Goal: Transaction & Acquisition: Obtain resource

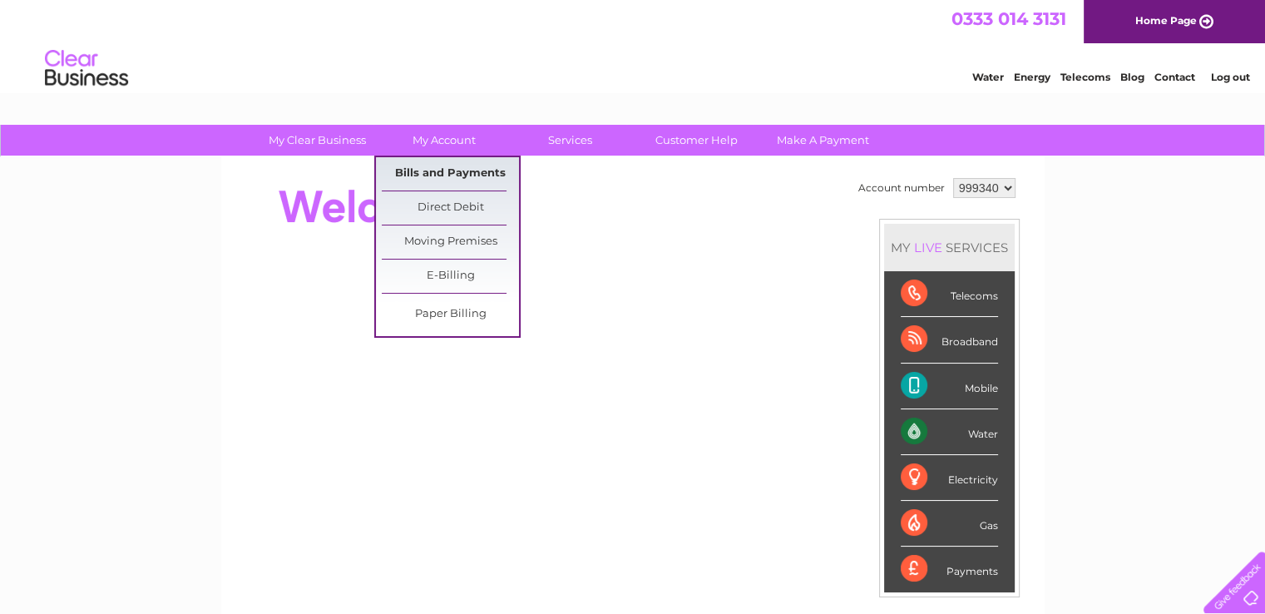
click at [438, 168] on link "Bills and Payments" at bounding box center [450, 173] width 137 height 33
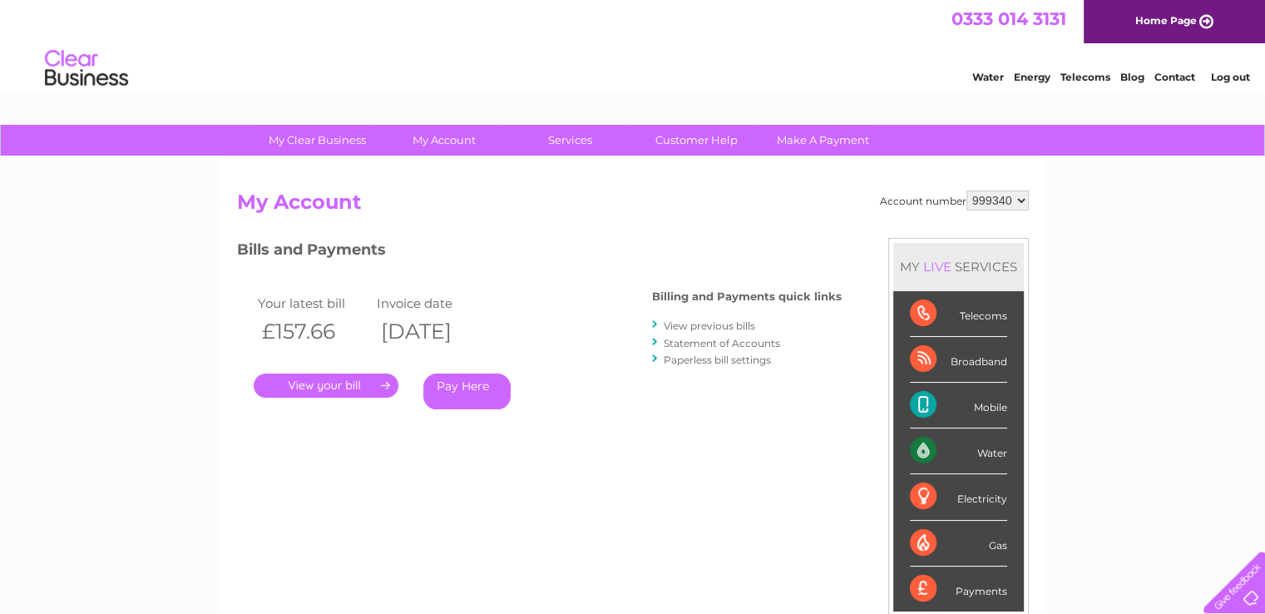
click at [323, 384] on link "." at bounding box center [326, 386] width 145 height 24
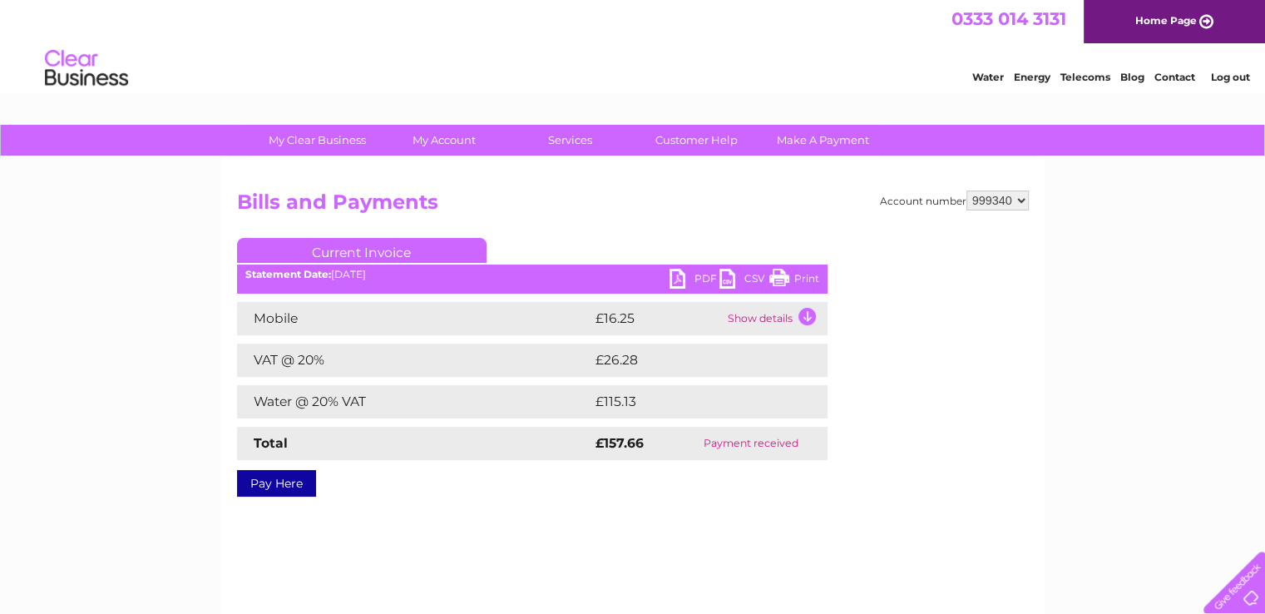
click at [806, 321] on td "Show details" at bounding box center [776, 318] width 104 height 33
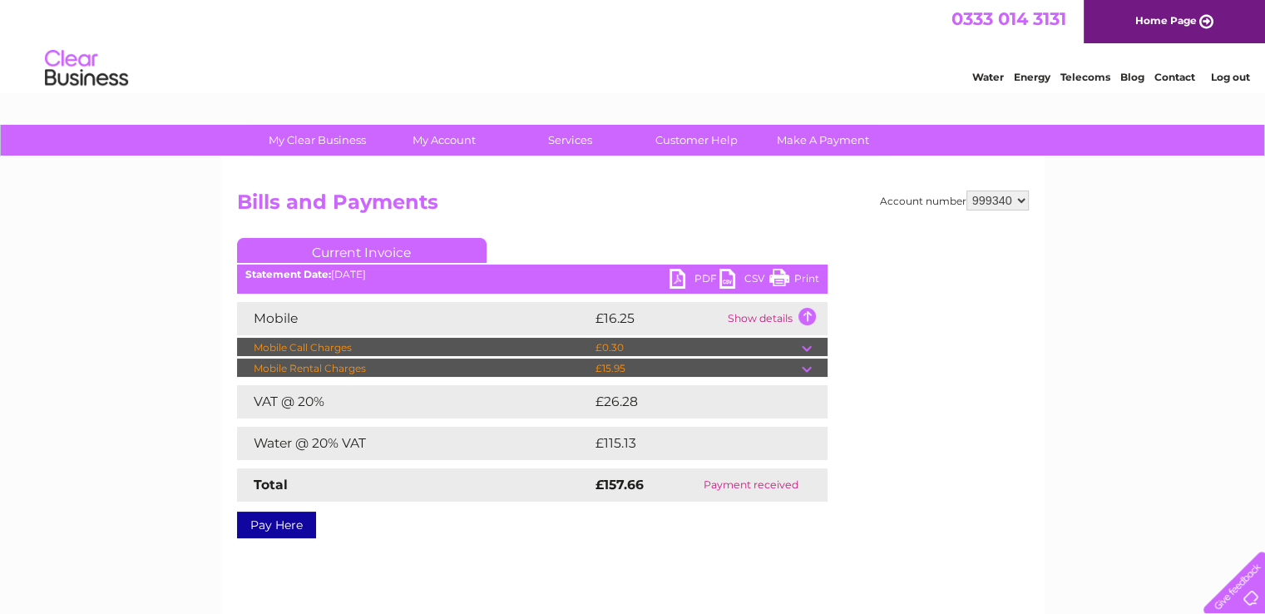
click at [676, 280] on link "PDF" at bounding box center [695, 281] width 50 height 24
click at [681, 277] on link "PDF" at bounding box center [695, 281] width 50 height 24
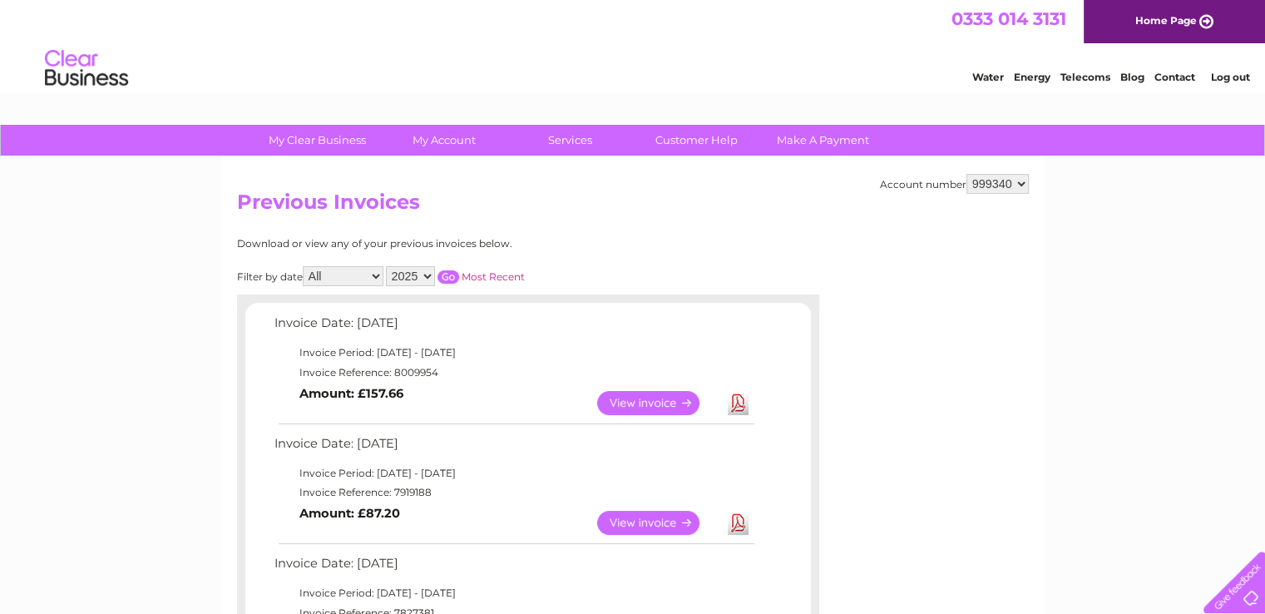
click at [638, 524] on link "View" at bounding box center [658, 523] width 122 height 24
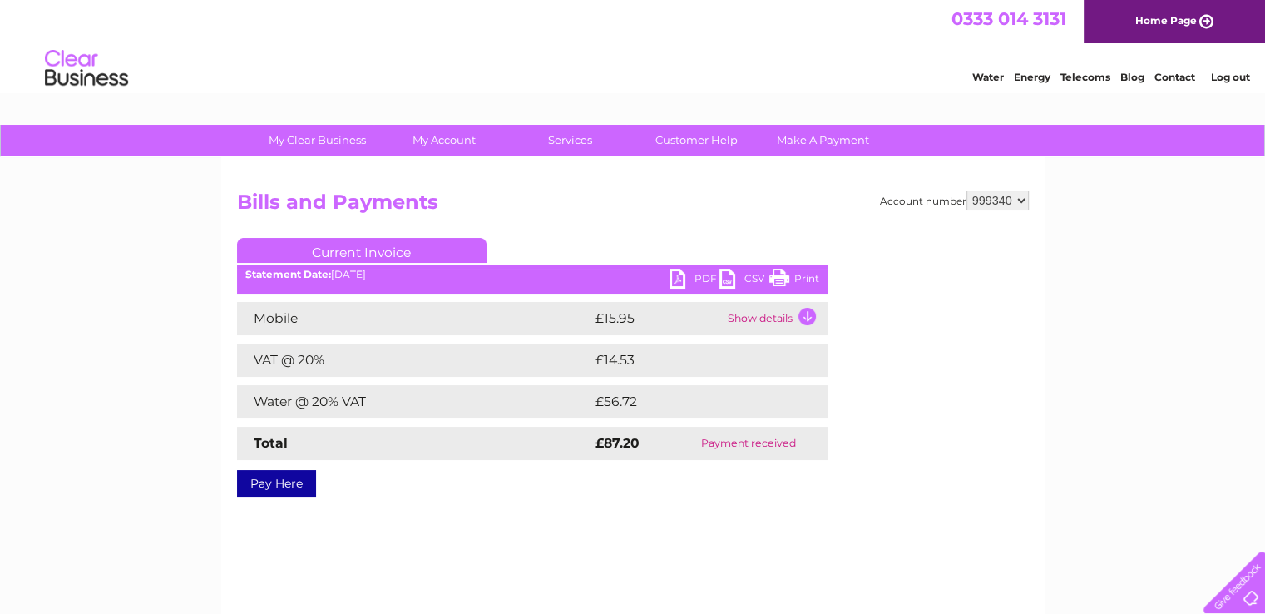
click at [678, 277] on link "PDF" at bounding box center [695, 281] width 50 height 24
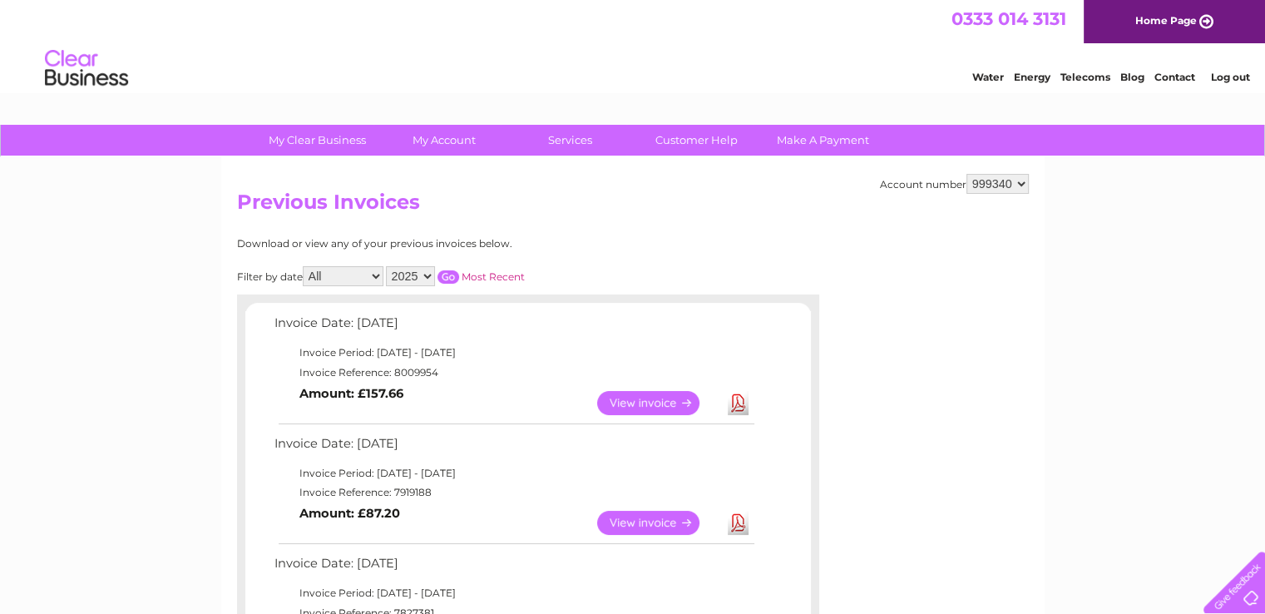
scroll to position [48, 0]
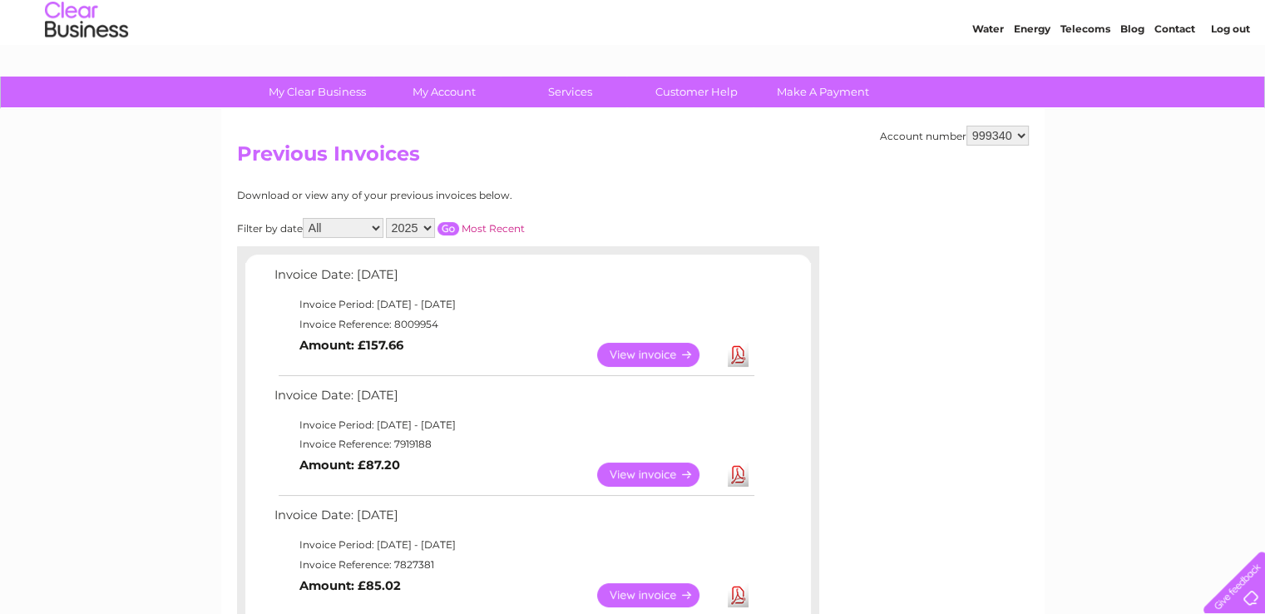
click at [618, 597] on link "View" at bounding box center [658, 595] width 122 height 24
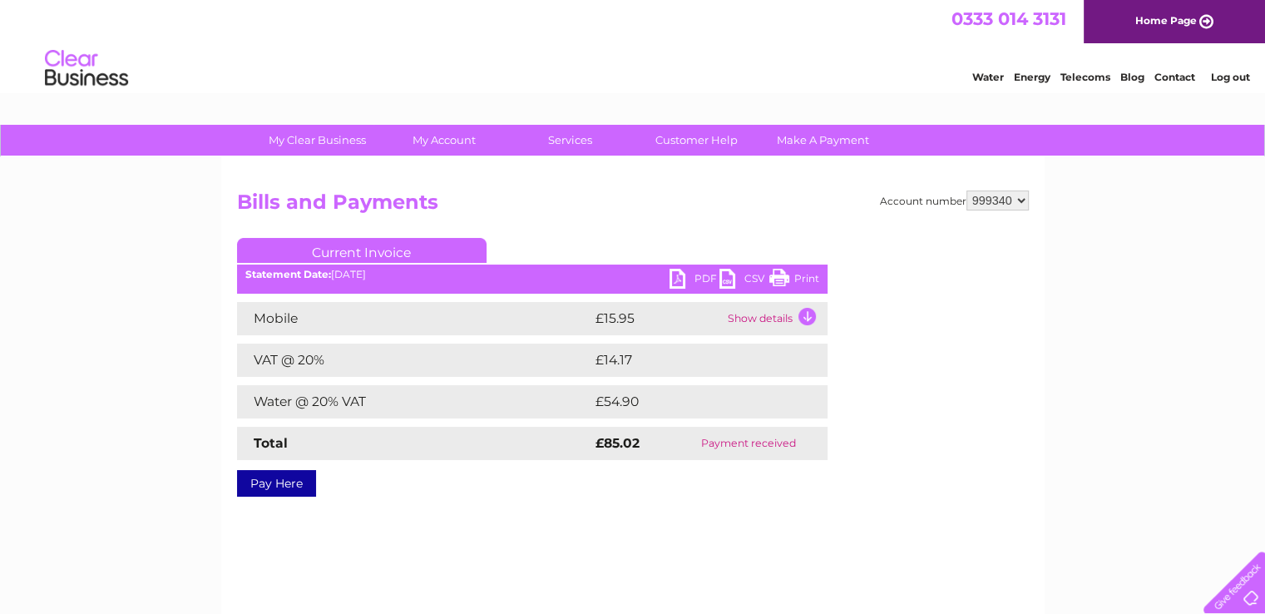
click at [691, 278] on link "PDF" at bounding box center [695, 281] width 50 height 24
